Goal: Task Accomplishment & Management: Use online tool/utility

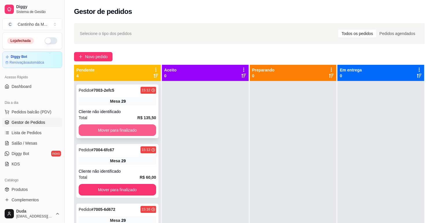
click at [111, 126] on button "Mover para finalizado" at bounding box center [118, 130] width 78 height 12
click at [111, 126] on div "Mover para finalizado" at bounding box center [118, 130] width 78 height 12
click at [111, 130] on button "Mover para finalizado" at bounding box center [117, 130] width 75 height 11
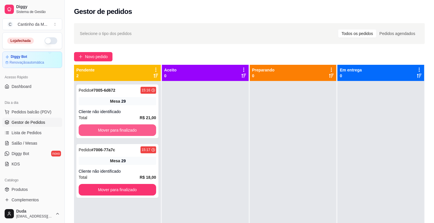
click at [111, 130] on button "Mover para finalizado" at bounding box center [118, 130] width 78 height 12
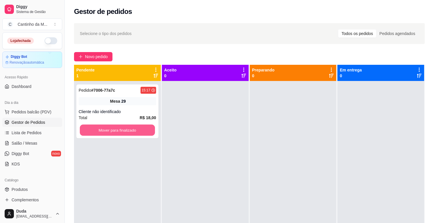
click at [111, 130] on button "Mover para finalizado" at bounding box center [117, 130] width 75 height 11
click at [111, 130] on div "Mover para finalizado" at bounding box center [118, 130] width 78 height 12
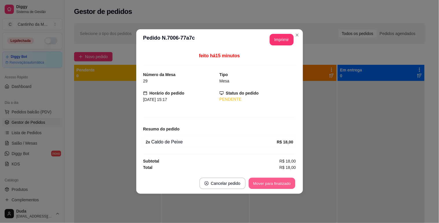
click at [259, 184] on button "Mover para finalizado" at bounding box center [272, 183] width 47 height 11
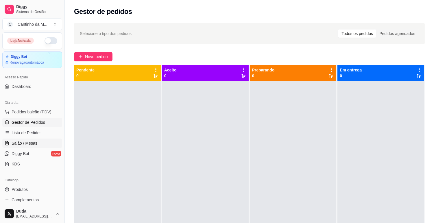
click at [29, 143] on span "Salão / Mesas" at bounding box center [25, 143] width 26 height 6
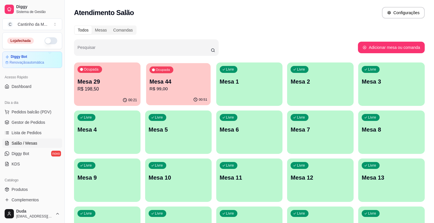
click at [172, 91] on p "R$ 99,00" at bounding box center [179, 89] width 58 height 7
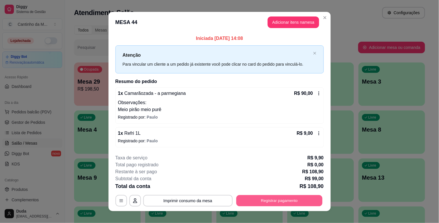
click at [257, 199] on button "Registrar pagamento" at bounding box center [279, 200] width 86 height 11
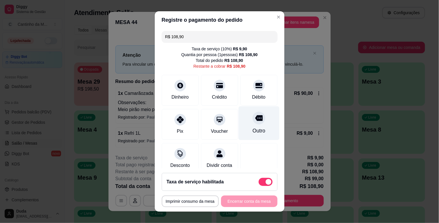
click at [252, 130] on div "Outro" at bounding box center [258, 131] width 13 height 8
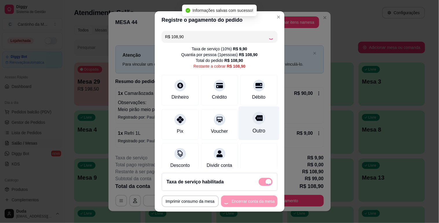
type input "R$ 0,00"
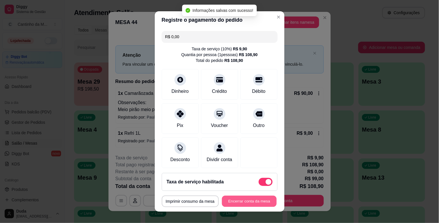
click at [236, 202] on button "Encerrar conta da mesa" at bounding box center [249, 201] width 55 height 11
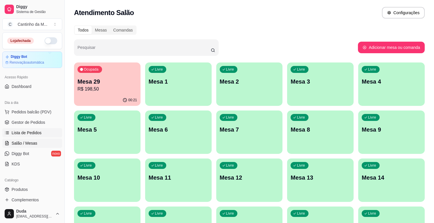
click at [29, 131] on span "Lista de Pedidos" at bounding box center [27, 133] width 30 height 6
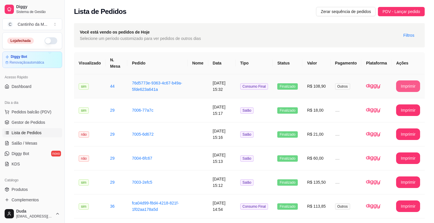
click at [408, 86] on button "Imprimir" at bounding box center [408, 86] width 24 height 12
click at [405, 89] on button "Imprimir" at bounding box center [408, 86] width 23 height 11
click at [30, 124] on span "Gestor de Pedidos" at bounding box center [29, 122] width 34 height 6
